Goal: Register for event/course

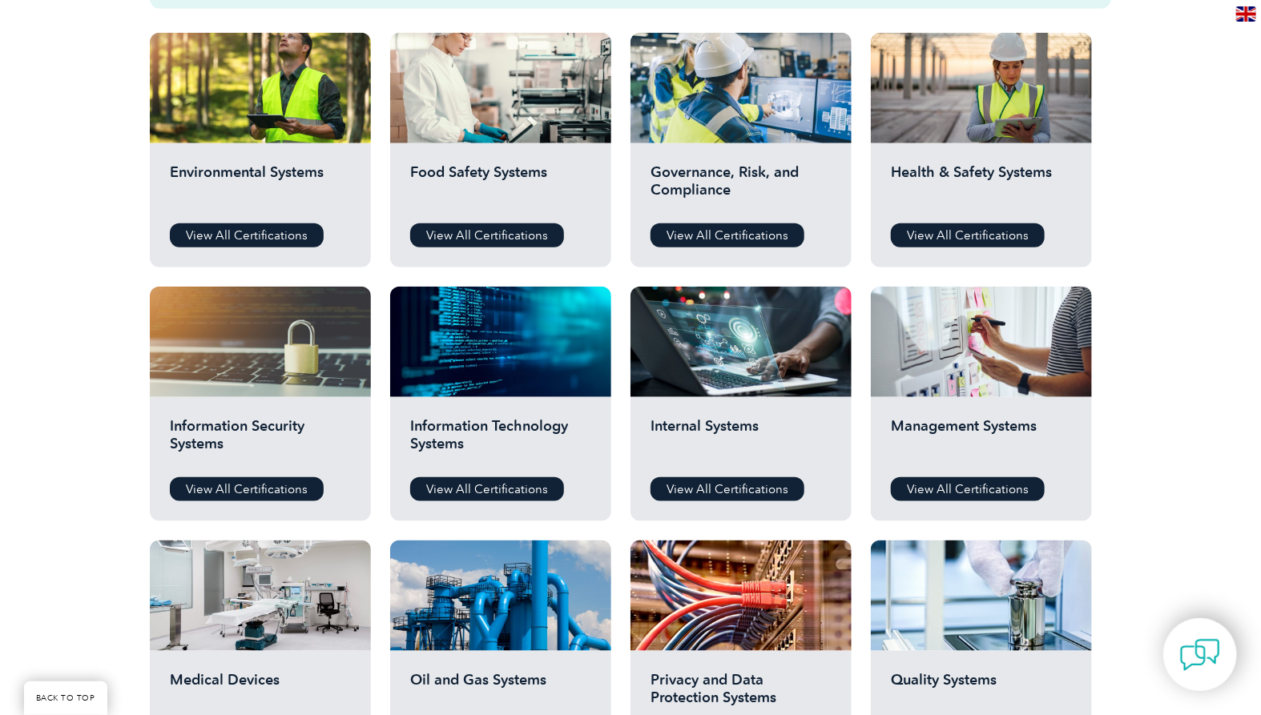
scroll to position [578, 0]
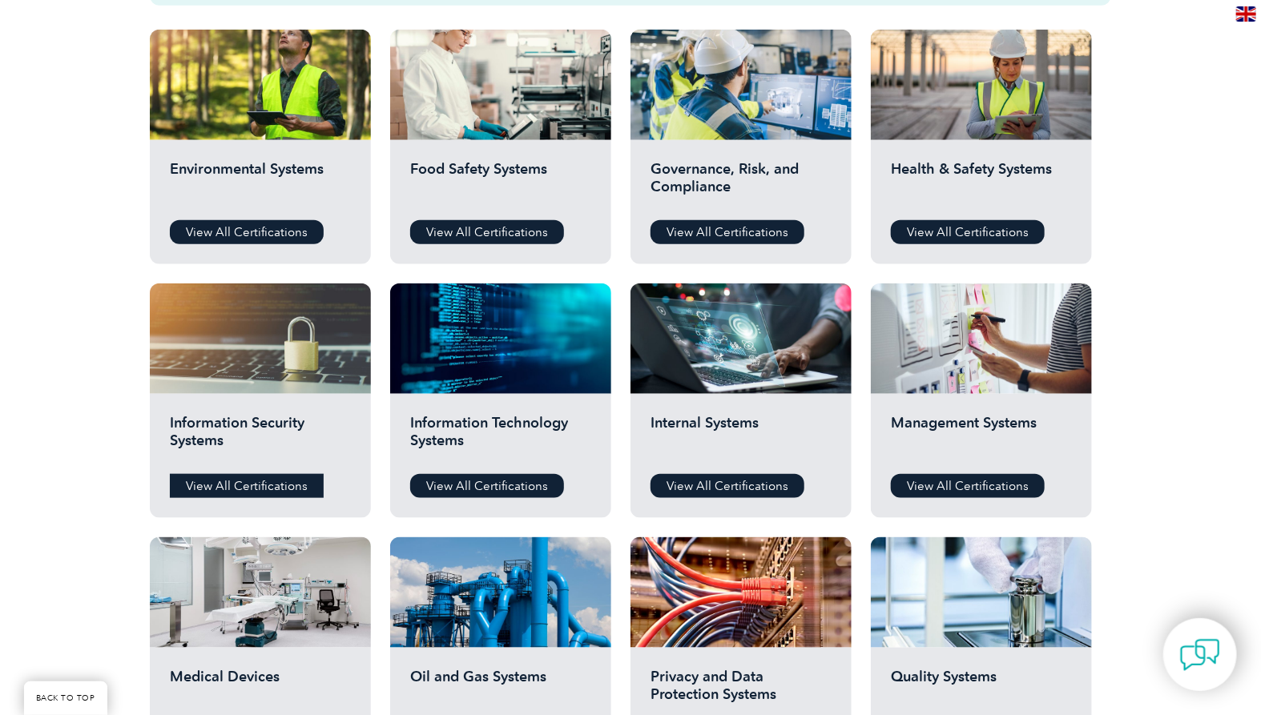
click at [247, 485] on link "View All Certifications" at bounding box center [247, 486] width 154 height 24
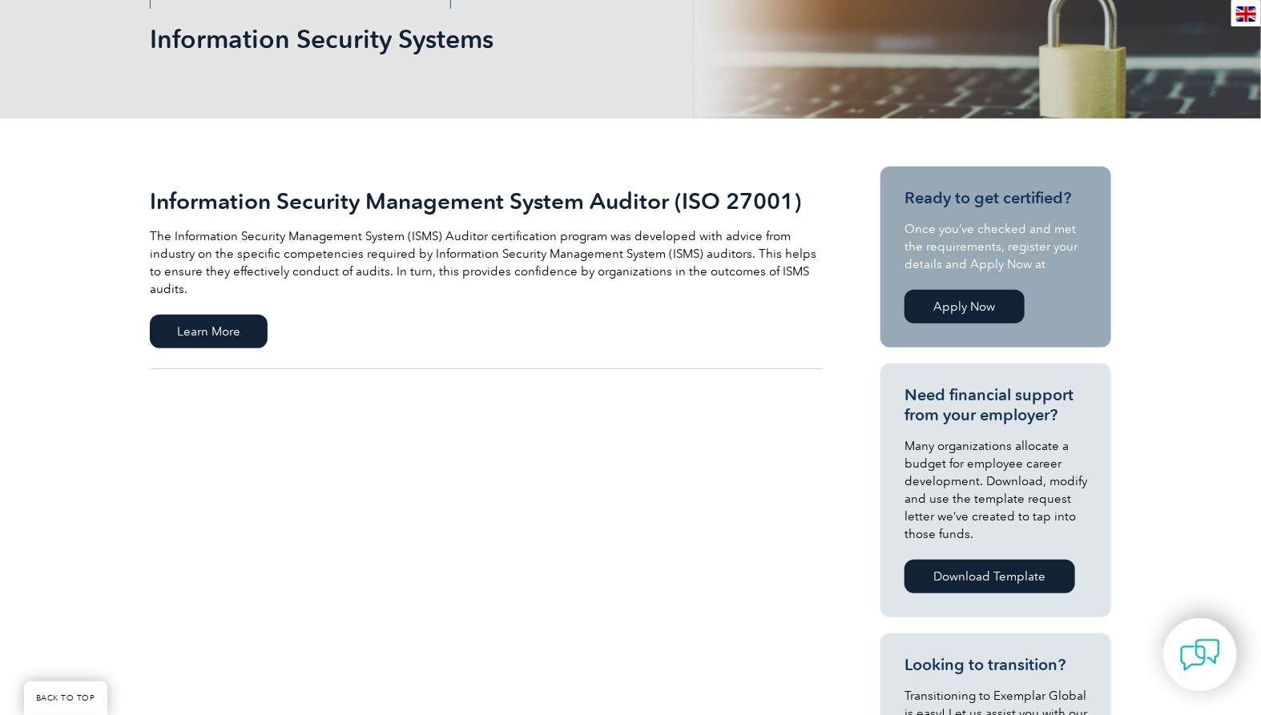
scroll to position [242, 0]
click at [239, 314] on span "Learn More" at bounding box center [209, 331] width 118 height 34
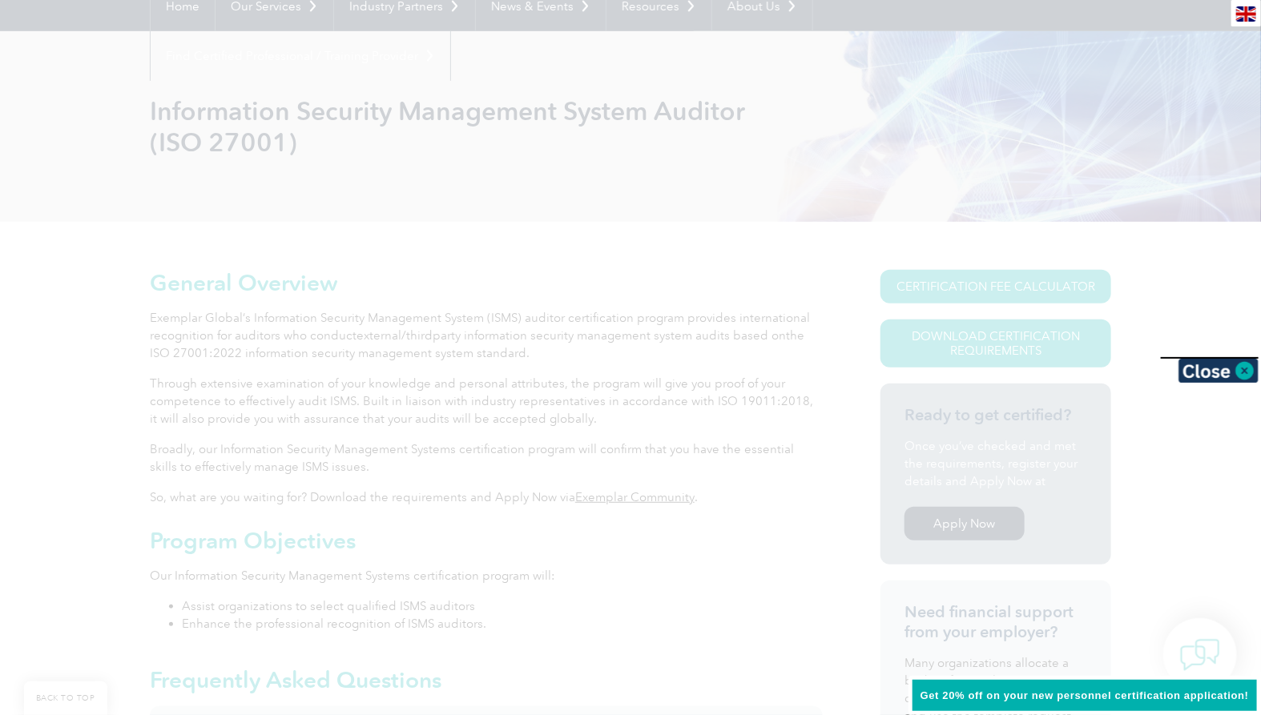
scroll to position [171, 0]
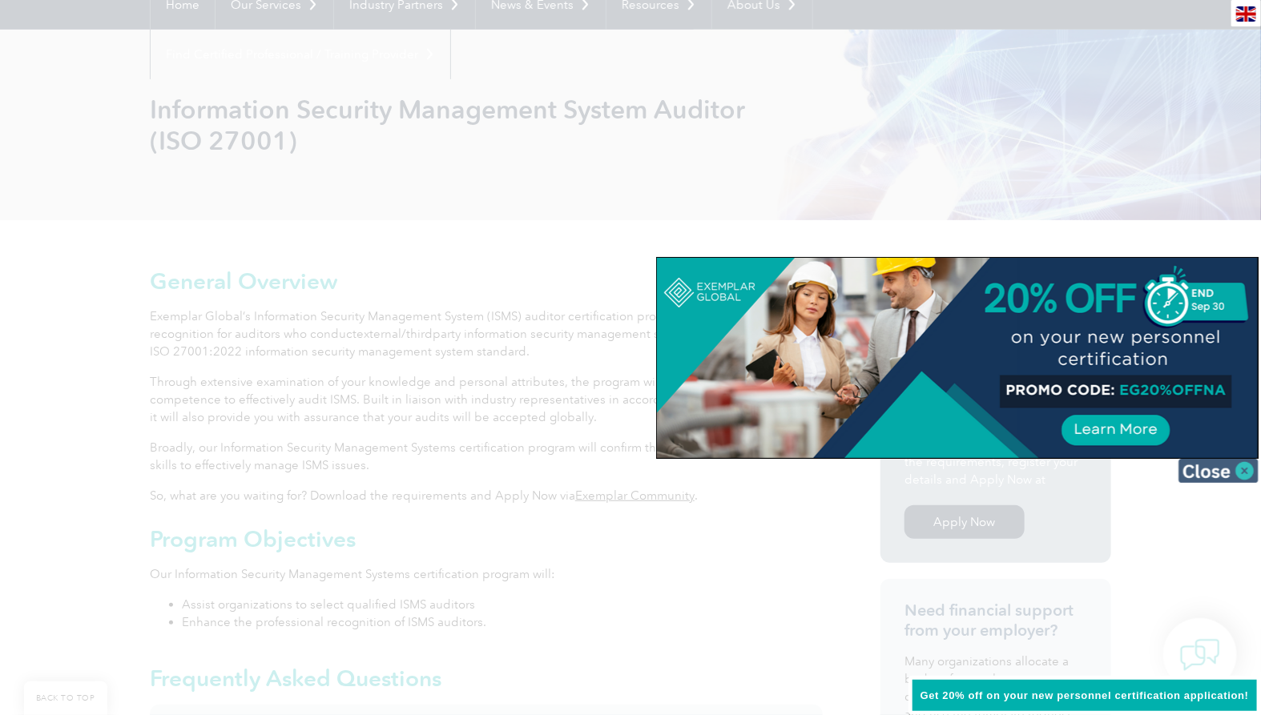
click at [1239, 467] on img at bounding box center [1218, 471] width 80 height 24
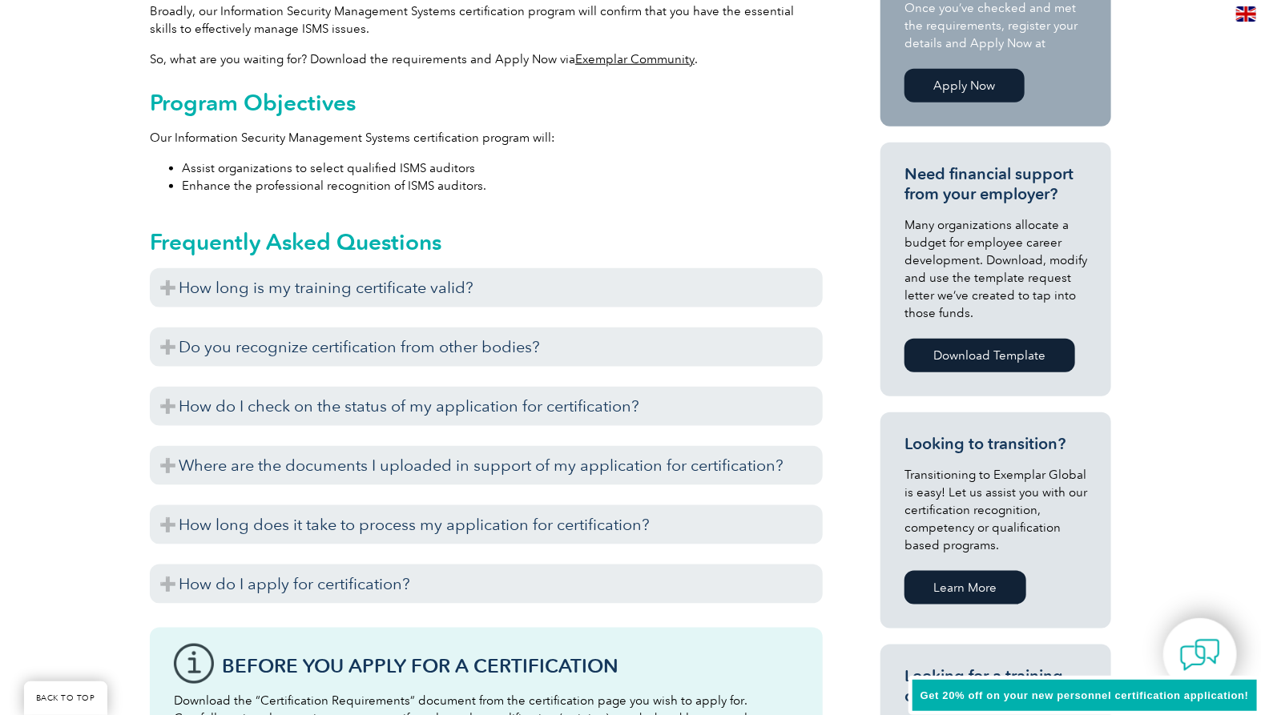
scroll to position [632, 0]
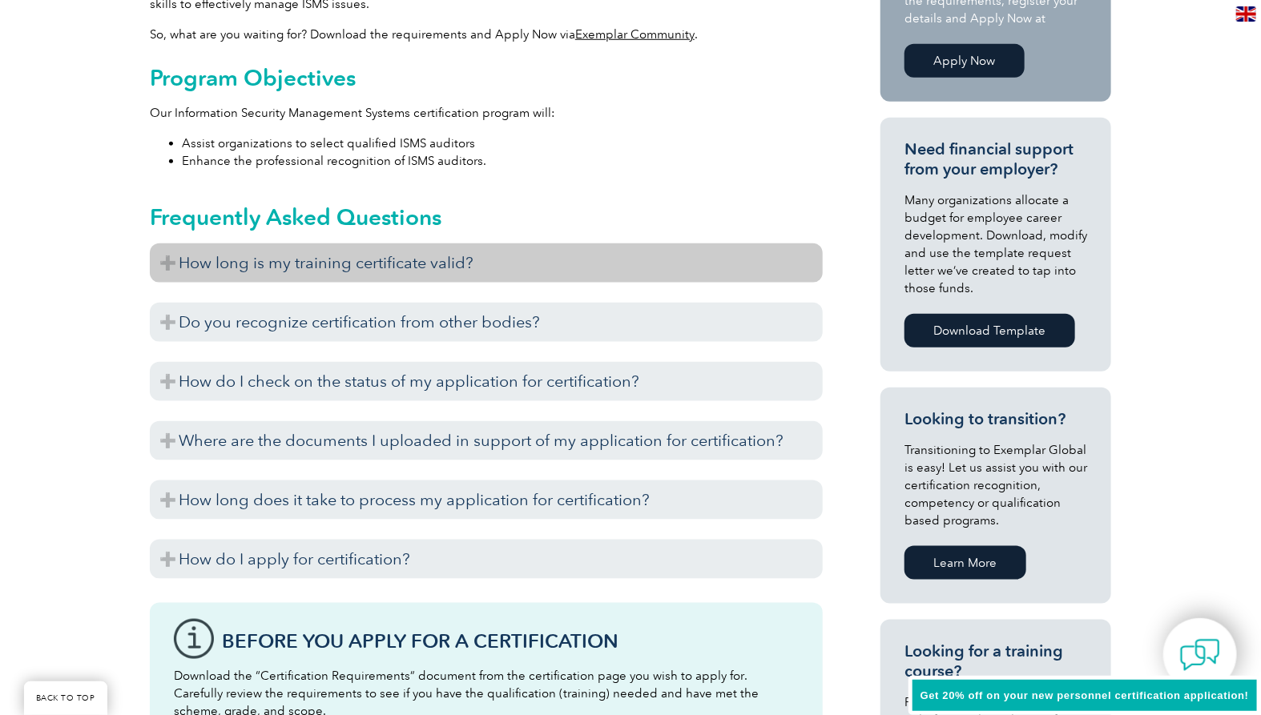
click at [426, 252] on h3 "How long is my training certificate valid?" at bounding box center [486, 263] width 673 height 39
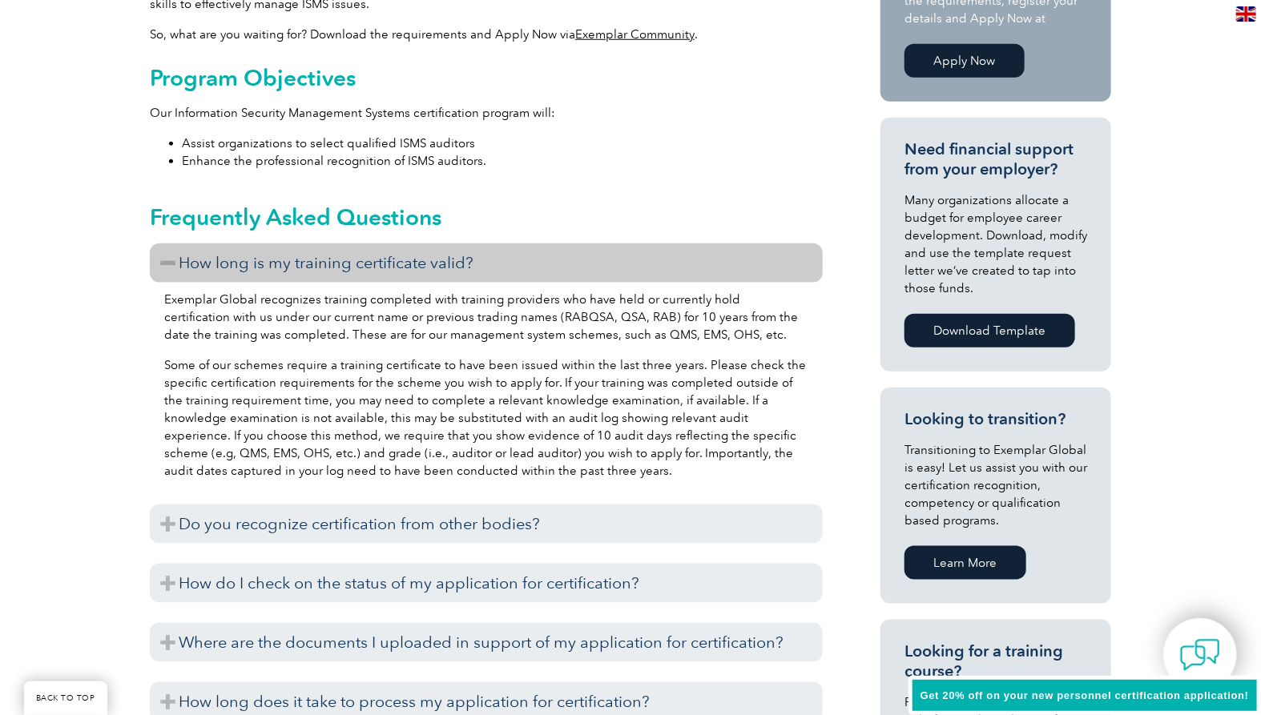
click at [426, 252] on h3 "How long is my training certificate valid?" at bounding box center [486, 263] width 673 height 39
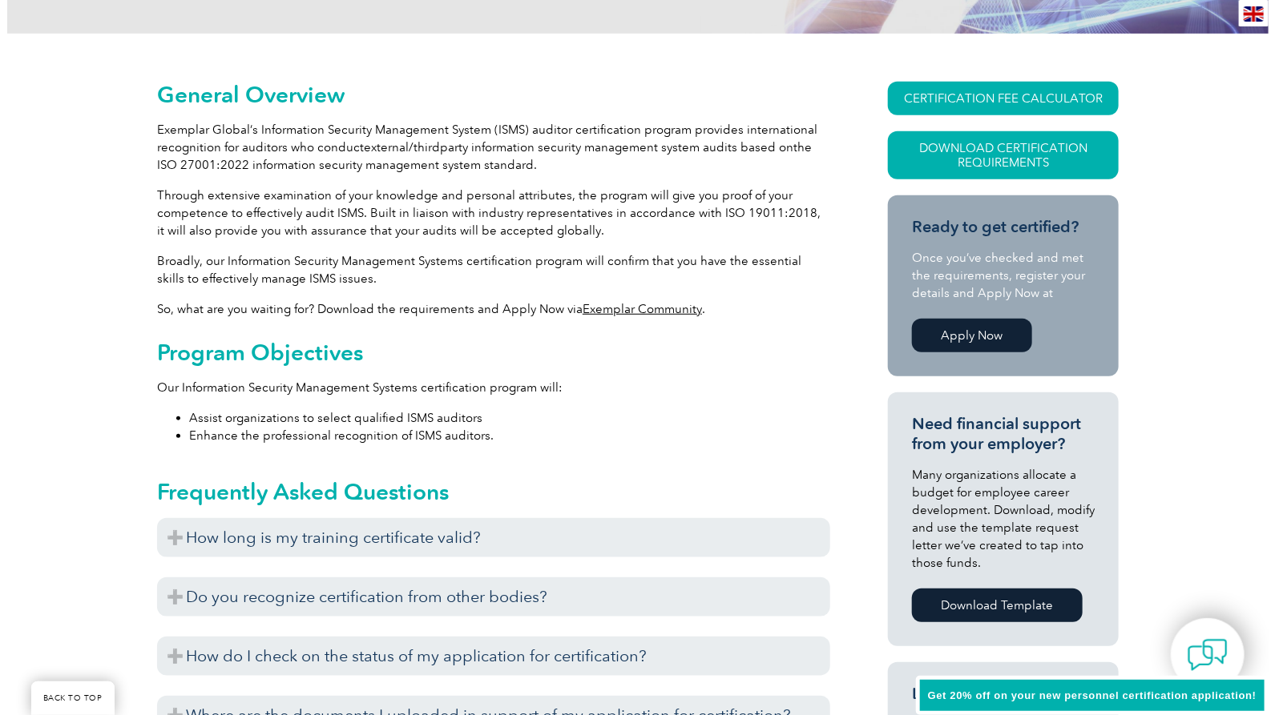
scroll to position [350, 0]
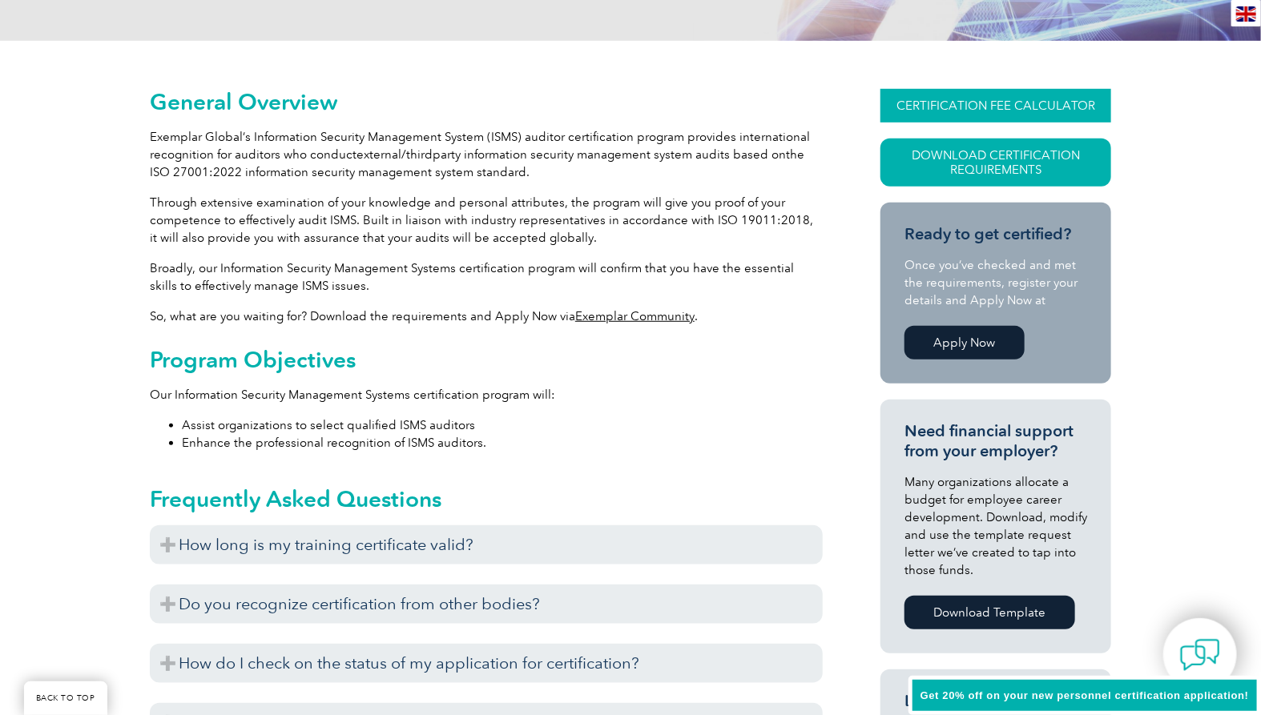
click at [998, 105] on link "CERTIFICATION FEE CALCULATOR" at bounding box center [995, 106] width 231 height 34
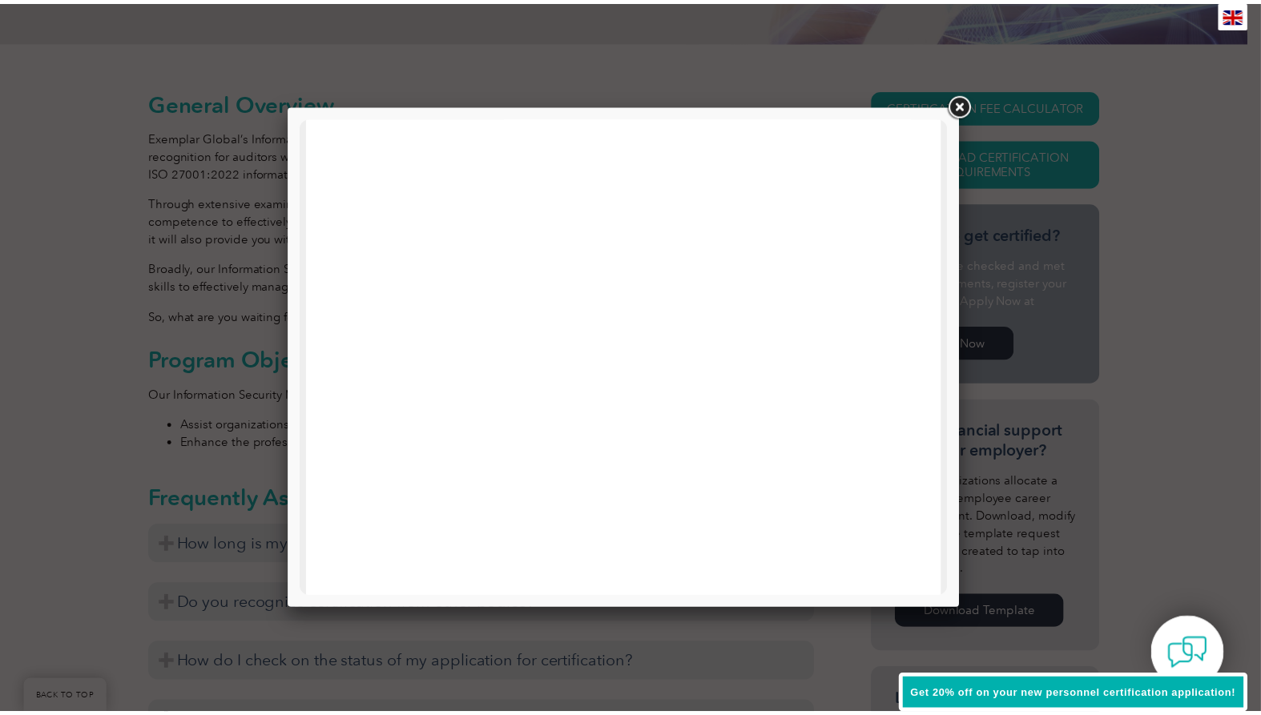
scroll to position [170, 0]
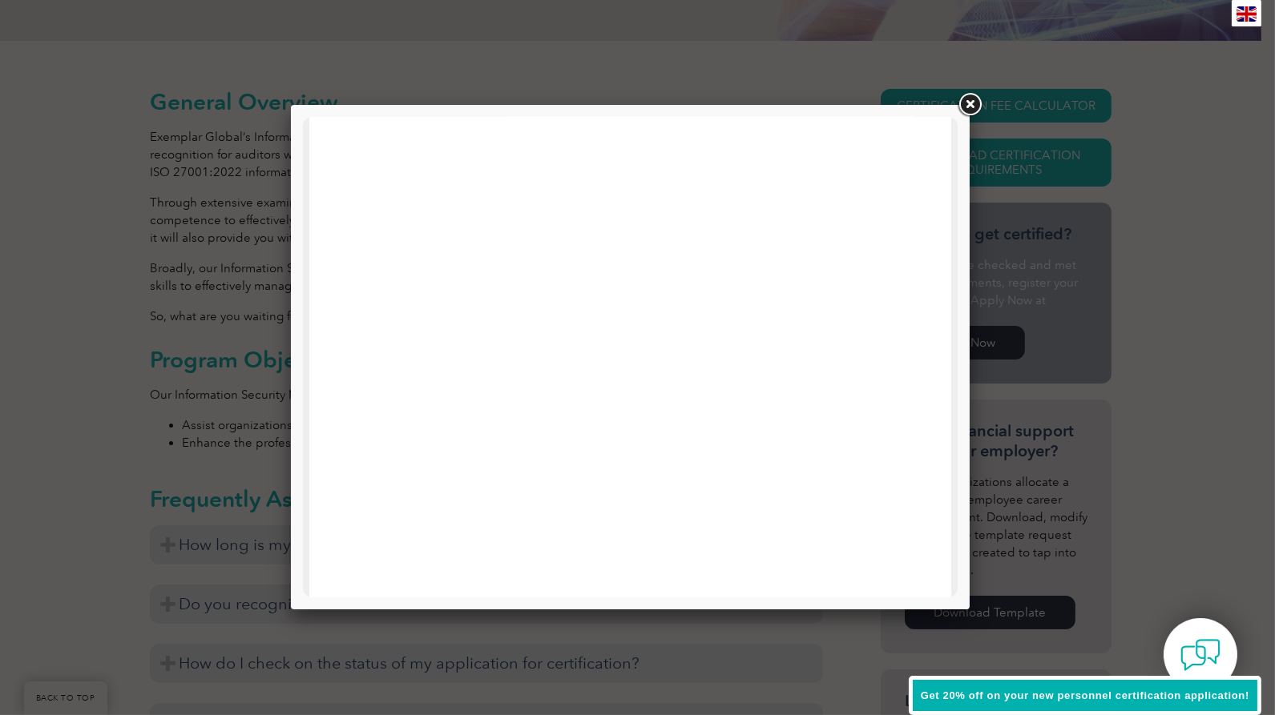
click at [966, 102] on link at bounding box center [969, 105] width 29 height 29
